Goal: Information Seeking & Learning: Learn about a topic

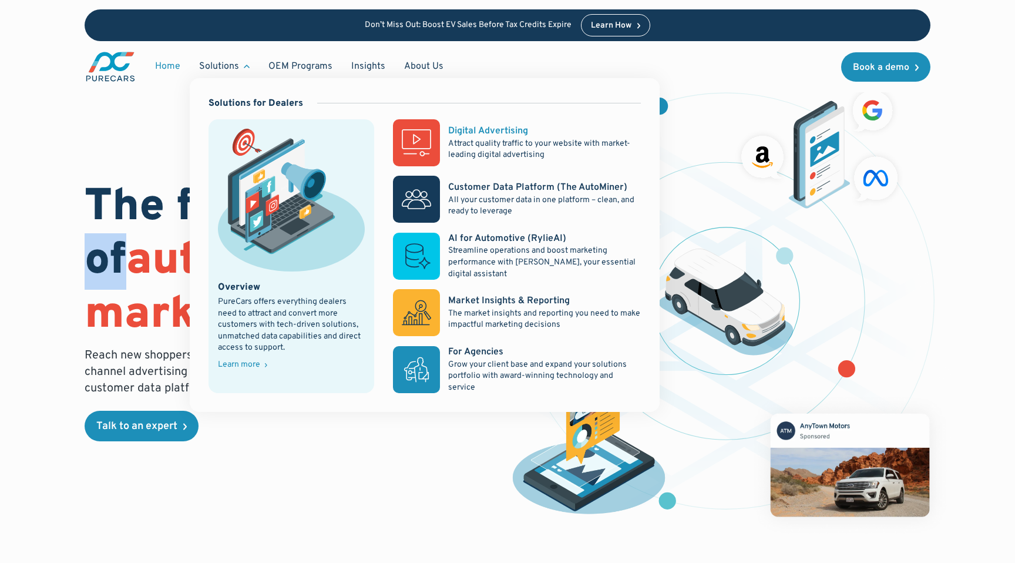
click at [407, 147] on rect at bounding box center [416, 142] width 47 height 47
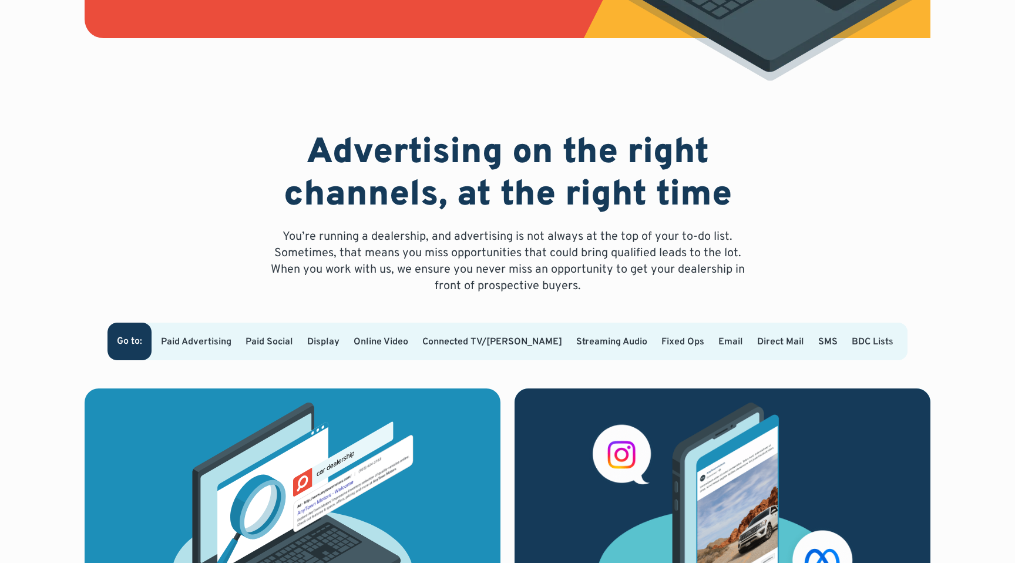
click at [232, 347] on link "Paid Advertising" at bounding box center [196, 342] width 71 height 12
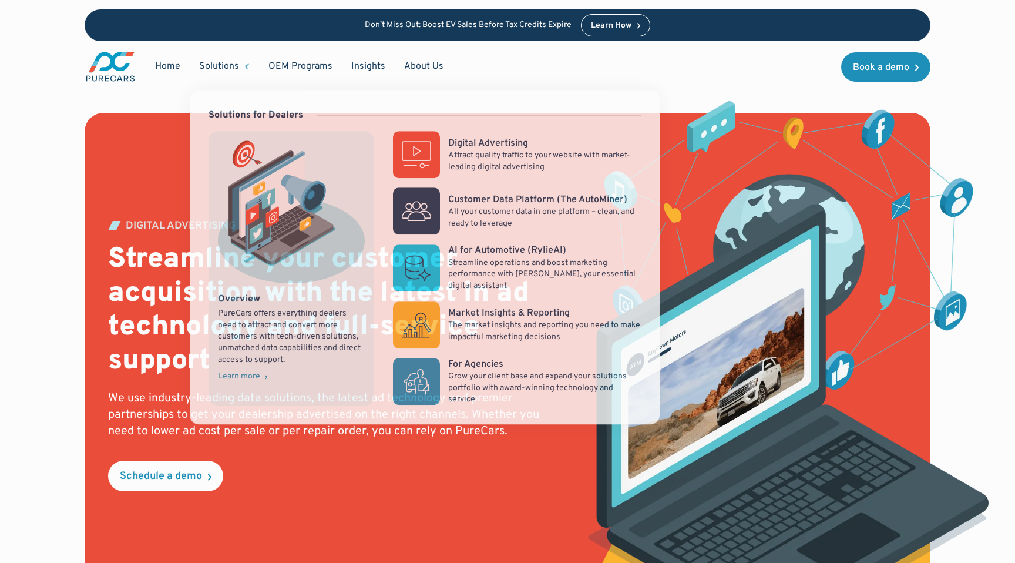
click at [230, 63] on div "Solutions" at bounding box center [219, 66] width 40 height 13
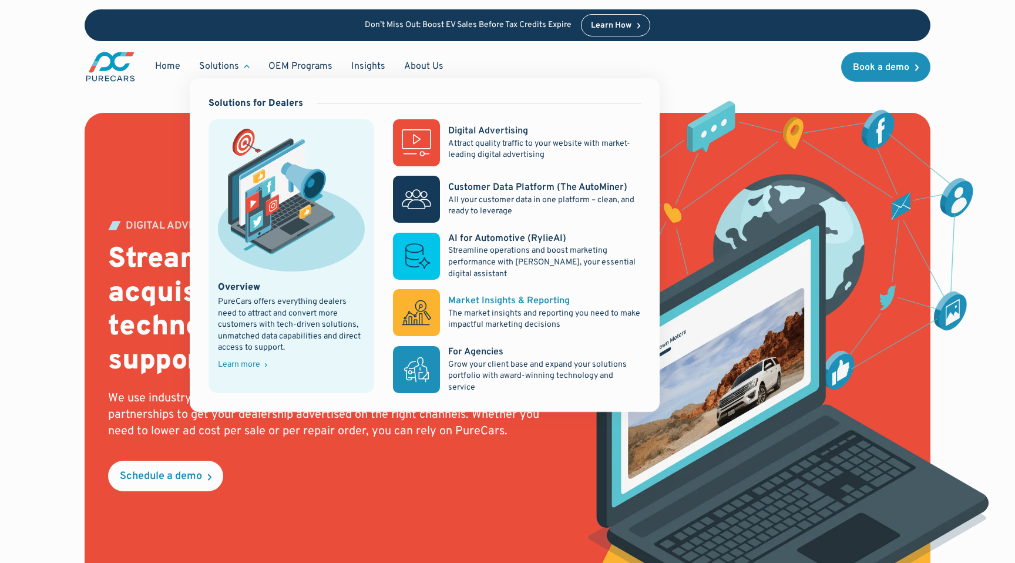
click at [421, 306] on rect at bounding box center [416, 312] width 47 height 47
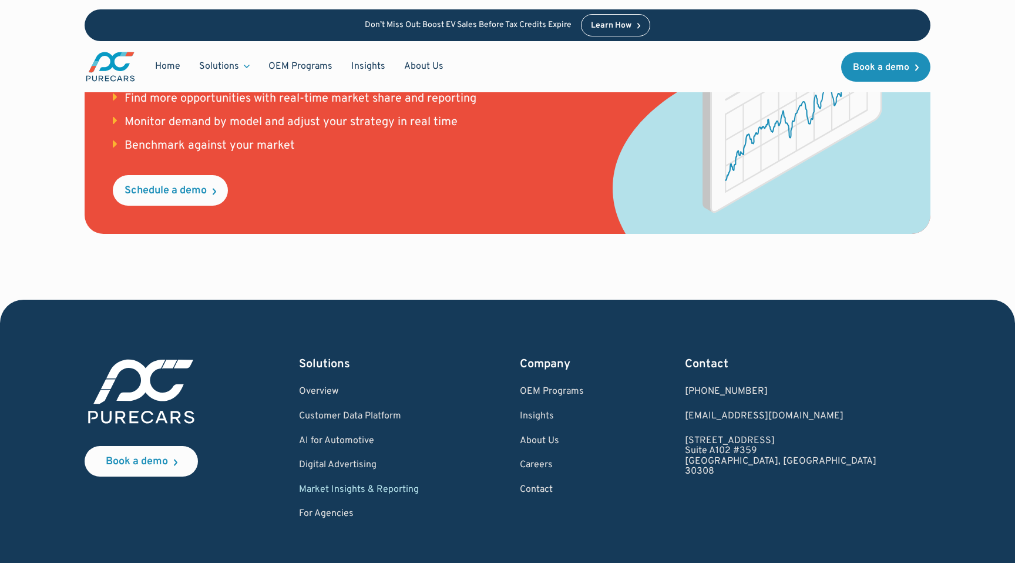
scroll to position [1655, 0]
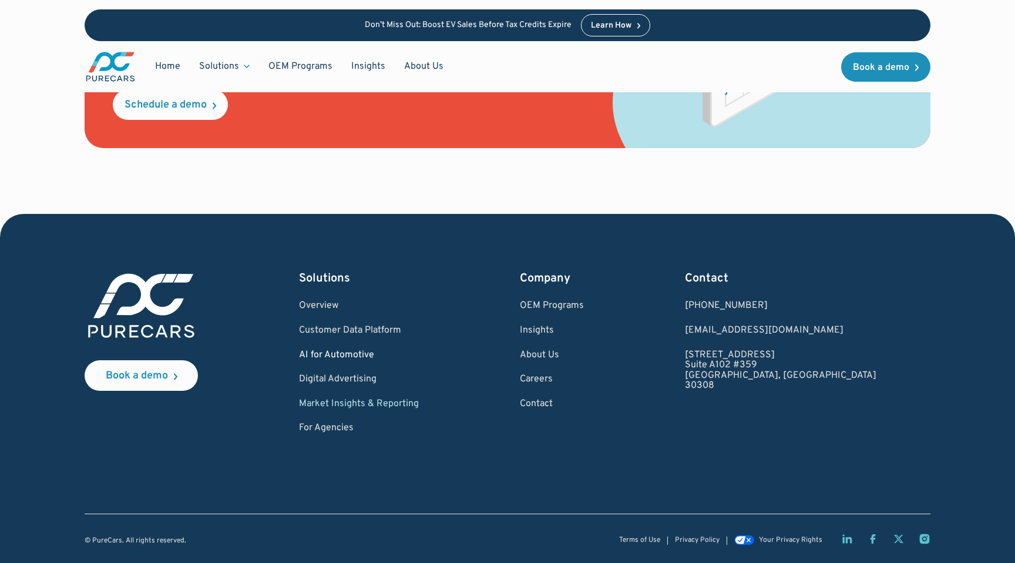
click at [377, 351] on link "AI for Automotive" at bounding box center [359, 355] width 120 height 11
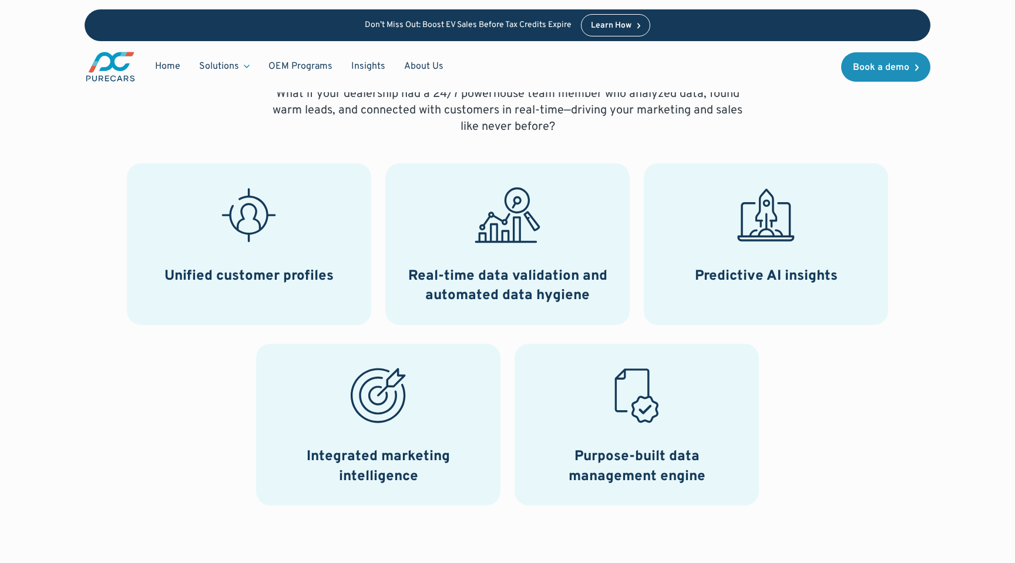
scroll to position [497, 0]
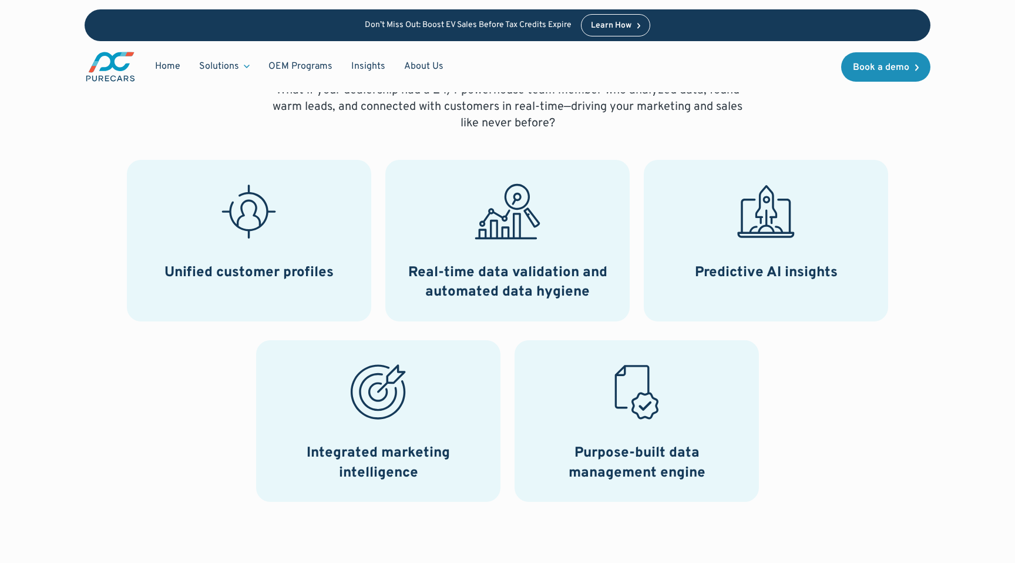
click at [635, 453] on h3 "Purpose-built data management engine" at bounding box center [637, 463] width 216 height 39
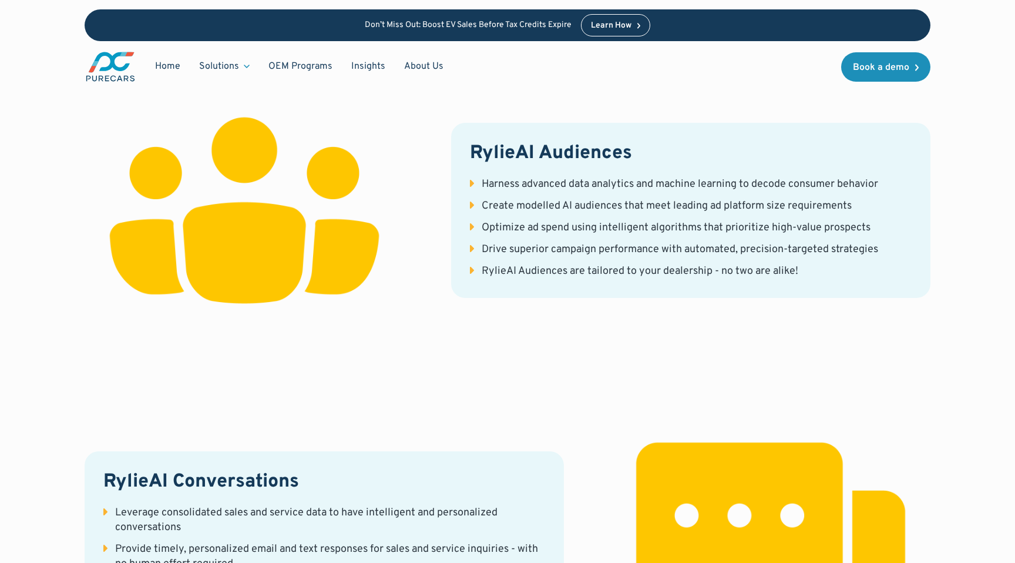
scroll to position [1490, 0]
